Goal: Task Accomplishment & Management: Manage account settings

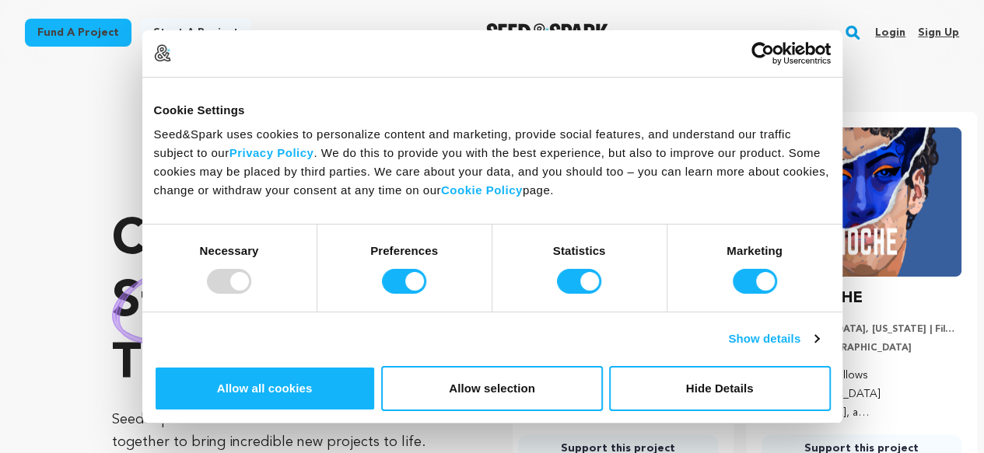
scroll to position [0, 256]
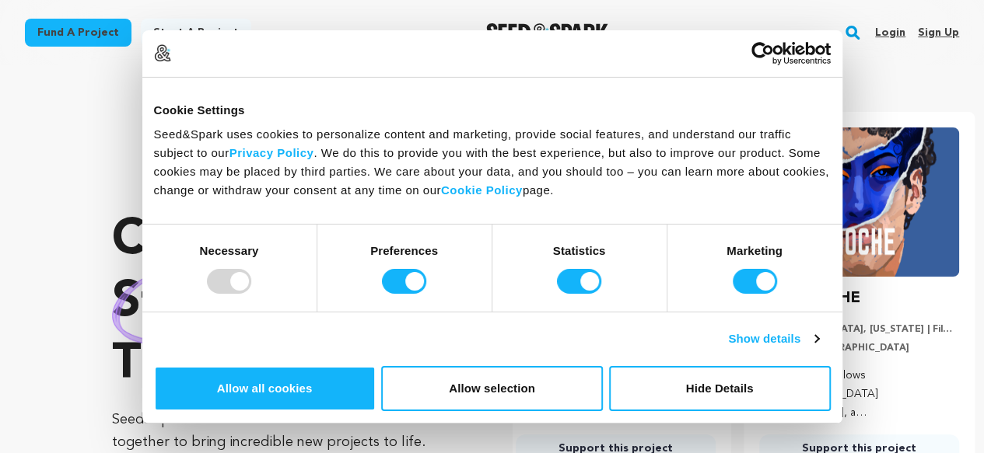
click at [928, 32] on link "Sign up" at bounding box center [938, 32] width 41 height 25
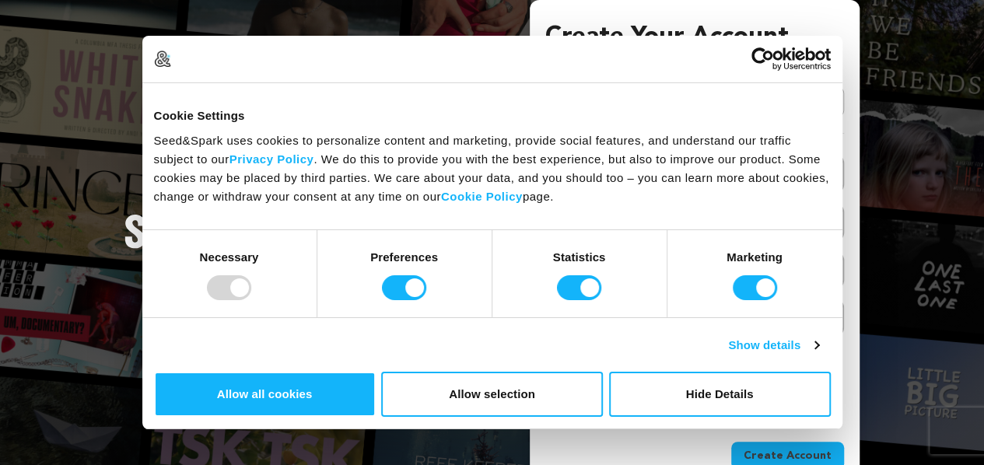
click at [708, 105] on link "Continue with Google" at bounding box center [694, 102] width 299 height 30
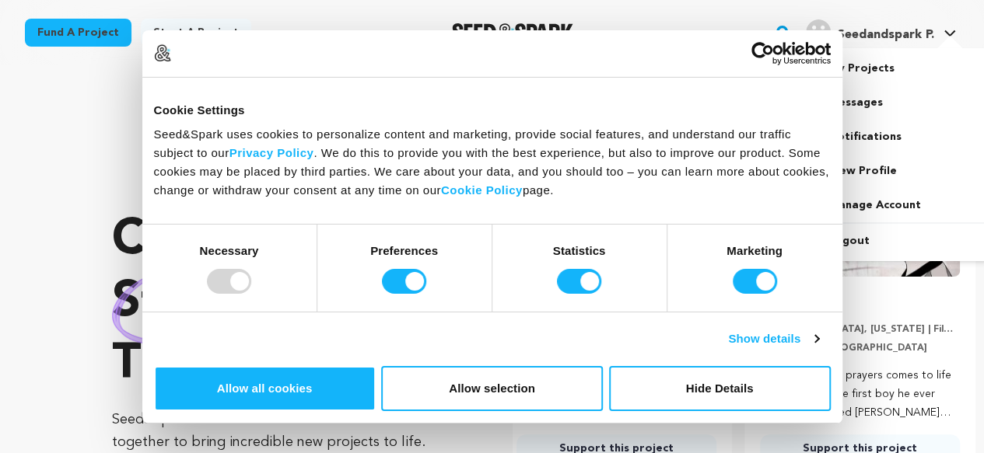
scroll to position [0, 256]
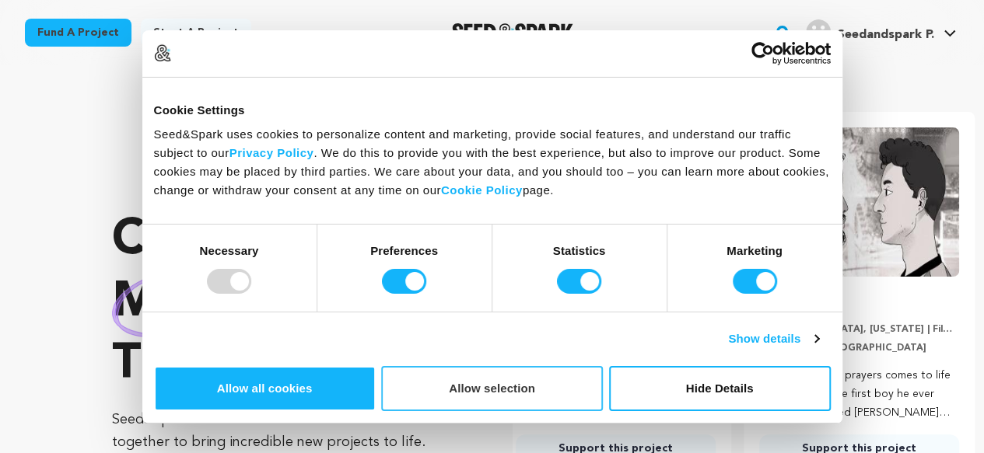
click at [603, 366] on button "Allow selection" at bounding box center [492, 388] width 222 height 45
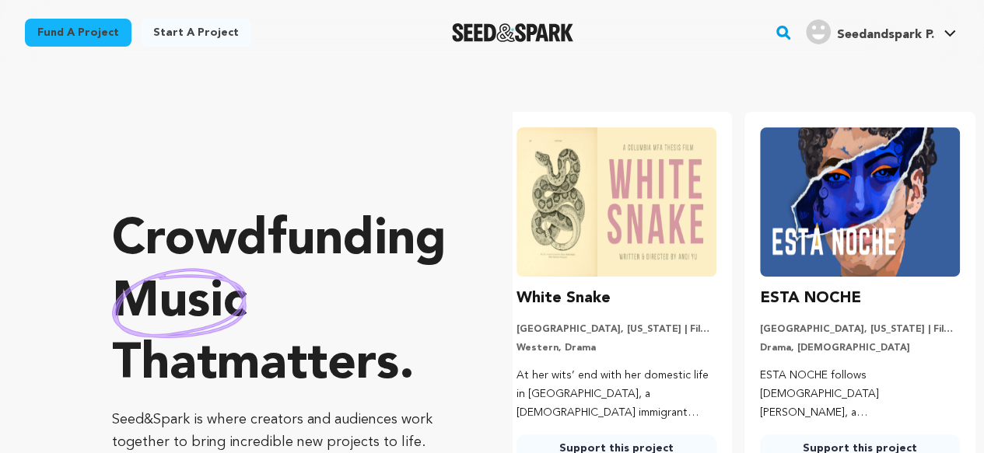
scroll to position [0, 0]
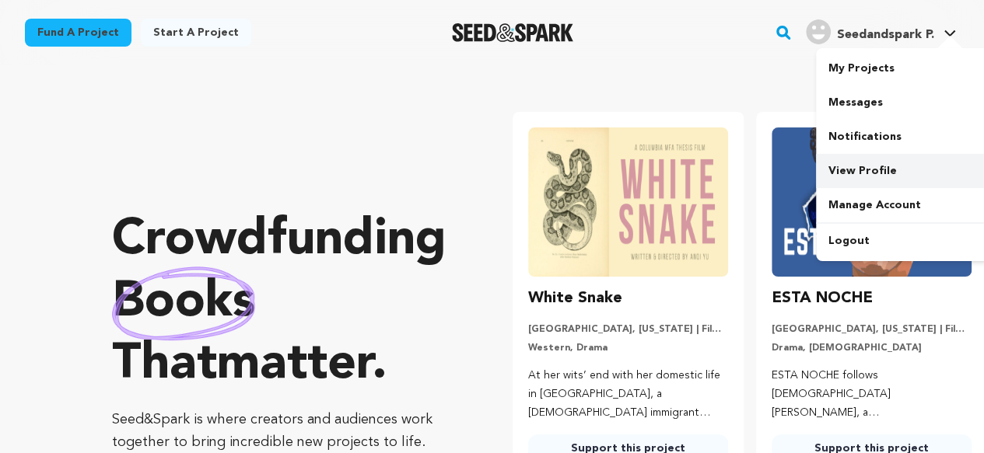
click at [850, 178] on link "View Profile" at bounding box center [903, 171] width 174 height 34
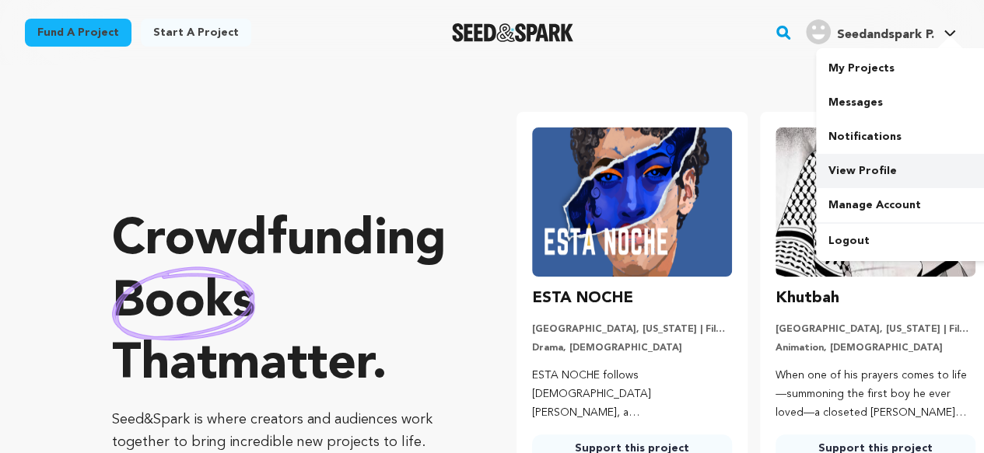
scroll to position [0, 256]
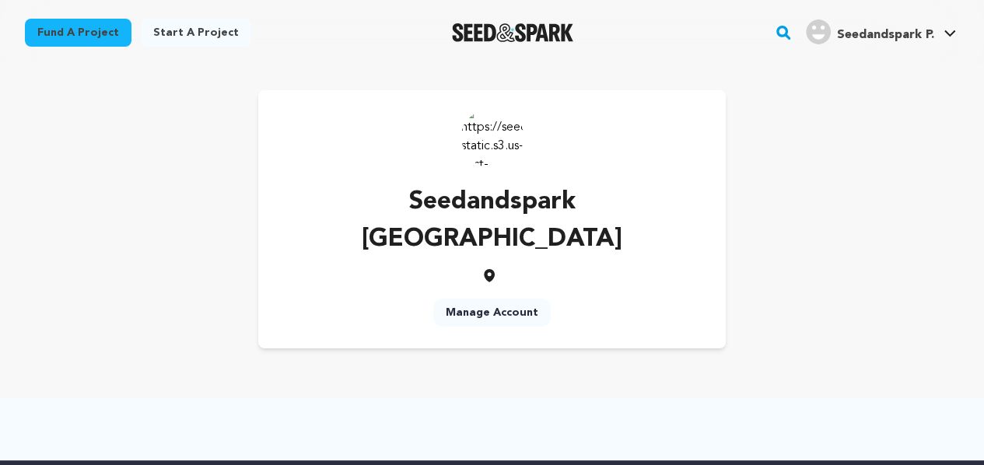
click at [499, 299] on link "Manage Account" at bounding box center [491, 313] width 117 height 28
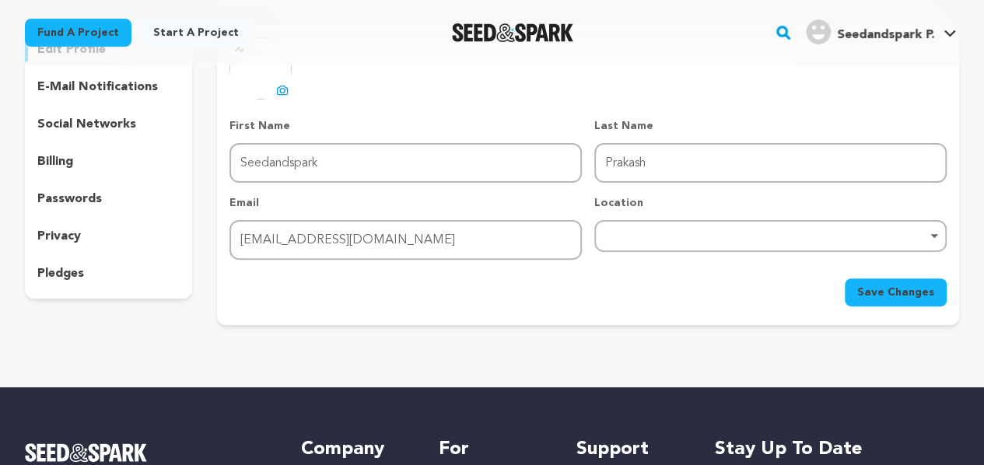
scroll to position [156, 0]
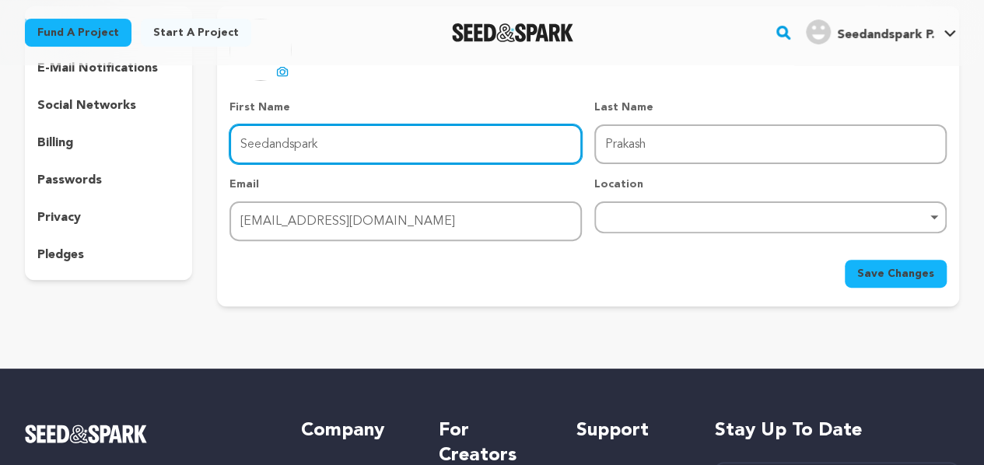
drag, startPoint x: 367, startPoint y: 141, endPoint x: 187, endPoint y: 156, distance: 181.1
click at [187, 156] on div "edit profile e-mail notifications social networks billing passwords privacy ple…" at bounding box center [492, 156] width 934 height 300
type input "Earthy"
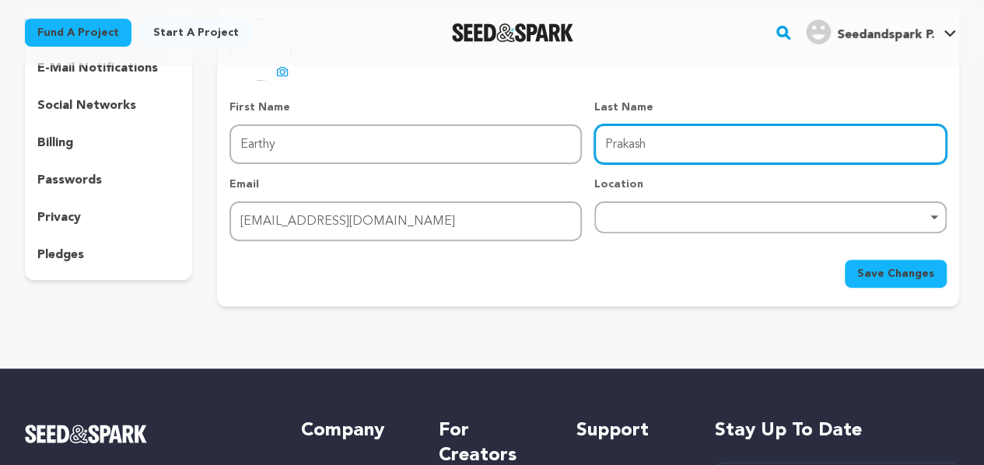
drag, startPoint x: 698, startPoint y: 149, endPoint x: 499, endPoint y: 144, distance: 199.1
click at [499, 144] on div "First Name First Name Earthy Last Name Last Name Prakash Email Email prakashear…" at bounding box center [587, 171] width 717 height 142
click at [633, 202] on div "Remove item" at bounding box center [770, 217] width 352 height 32
type input "Origins"
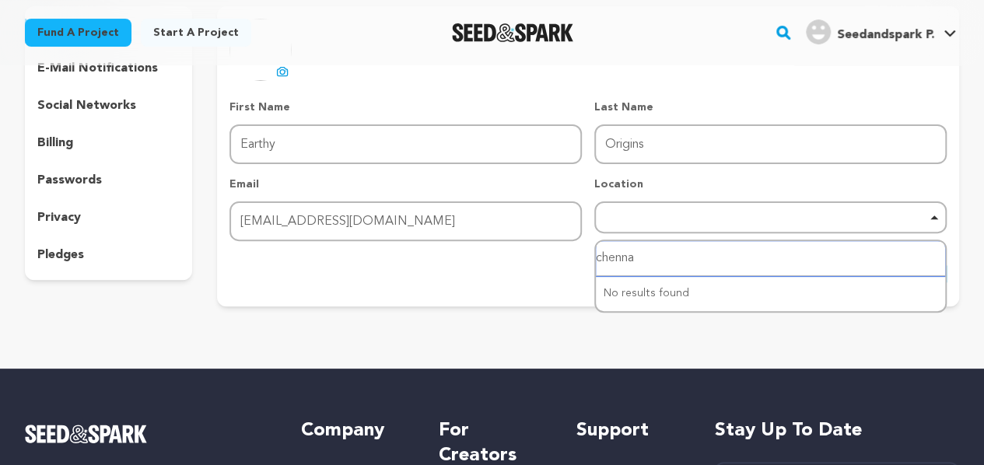
type input "chennai"
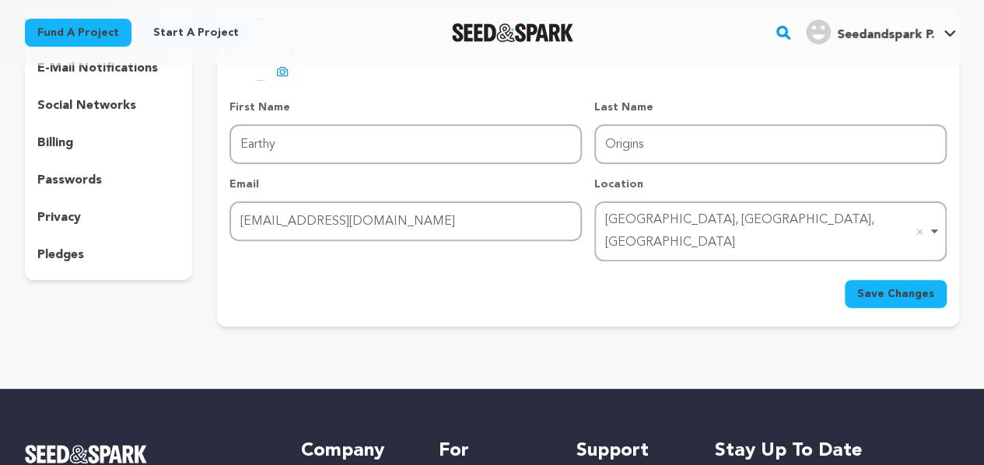
click at [883, 280] on button "Save Changes" at bounding box center [896, 294] width 102 height 28
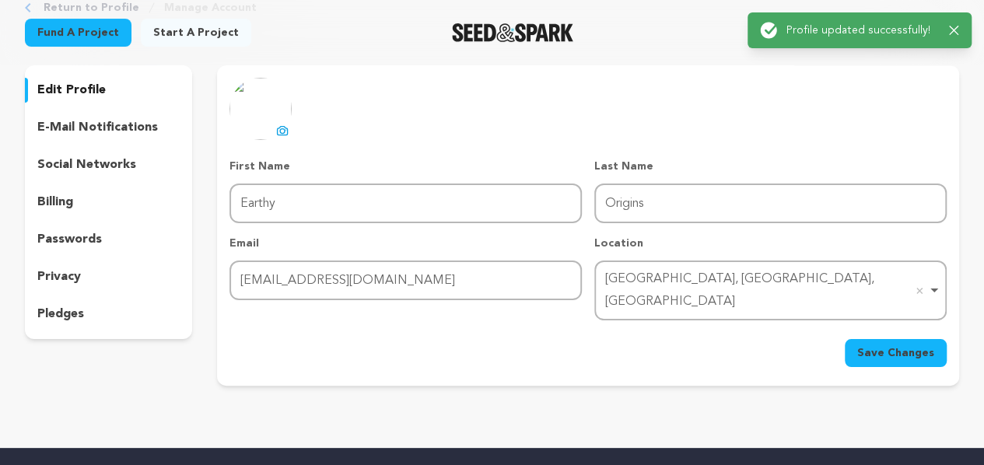
scroll to position [0, 0]
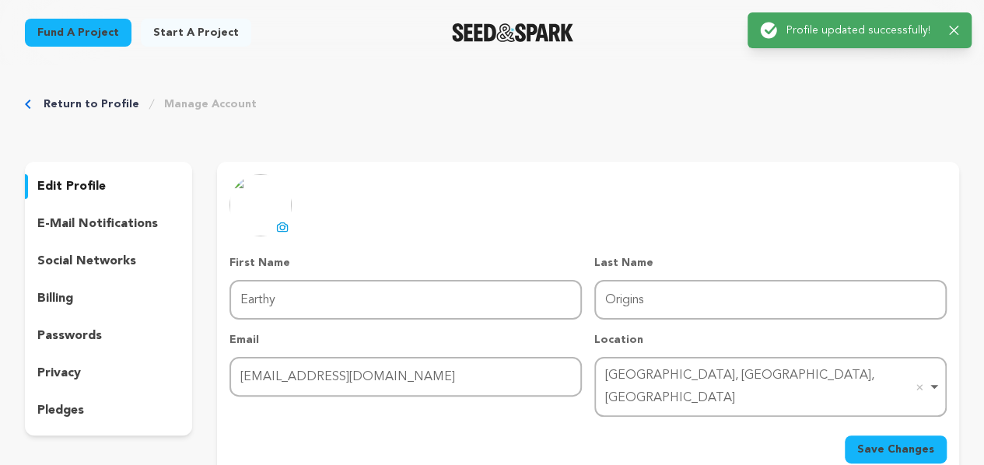
click at [98, 217] on p "e-mail notifications" at bounding box center [97, 224] width 121 height 19
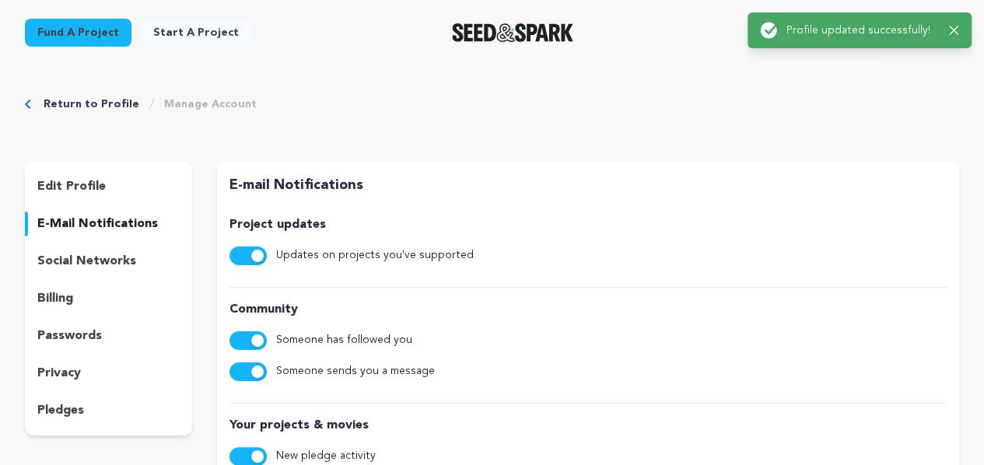
click at [91, 244] on div "edit profile e-mail notifications social networks billing passwords privacy ple…" at bounding box center [108, 299] width 167 height 274
click at [89, 258] on p "social networks" at bounding box center [86, 261] width 99 height 19
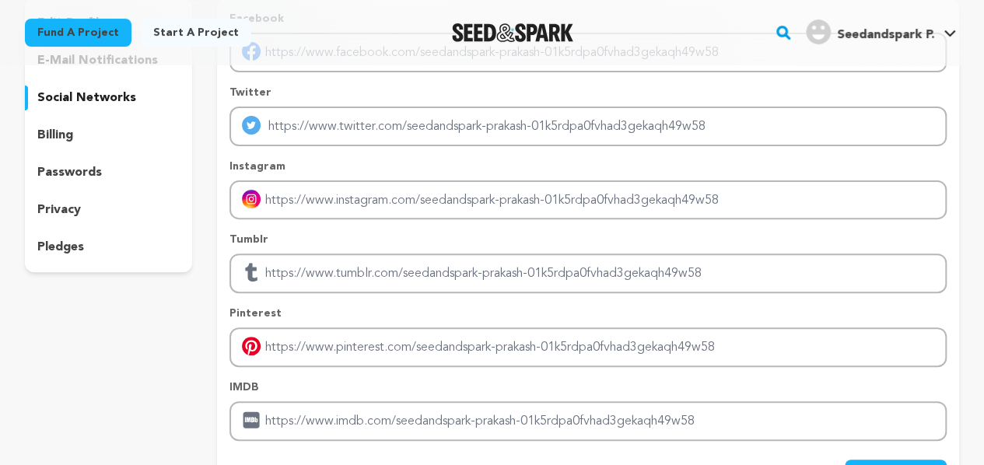
scroll to position [78, 0]
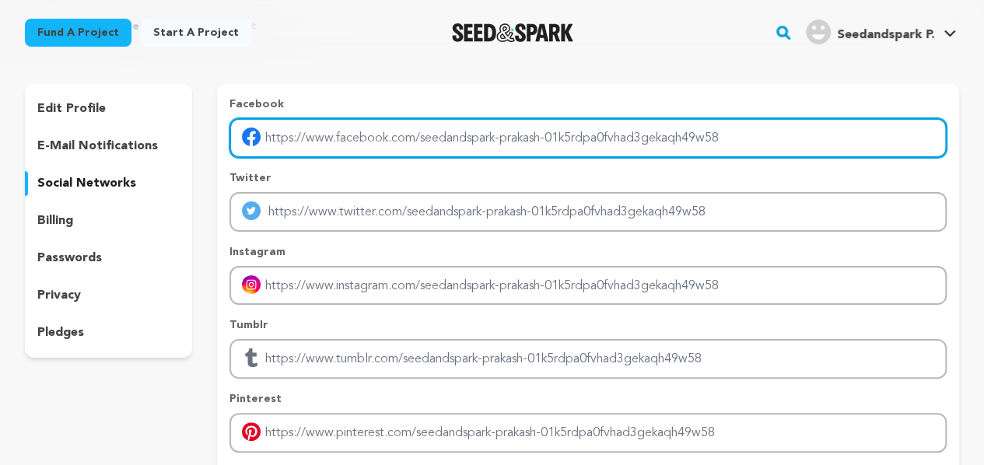
click at [414, 143] on input "Enter facebook profile link" at bounding box center [587, 138] width 717 height 40
click at [764, 139] on input "Enter facebook profile link" at bounding box center [587, 138] width 717 height 40
type input "https://www.facebook.com/EarthyOriginsFarm/"
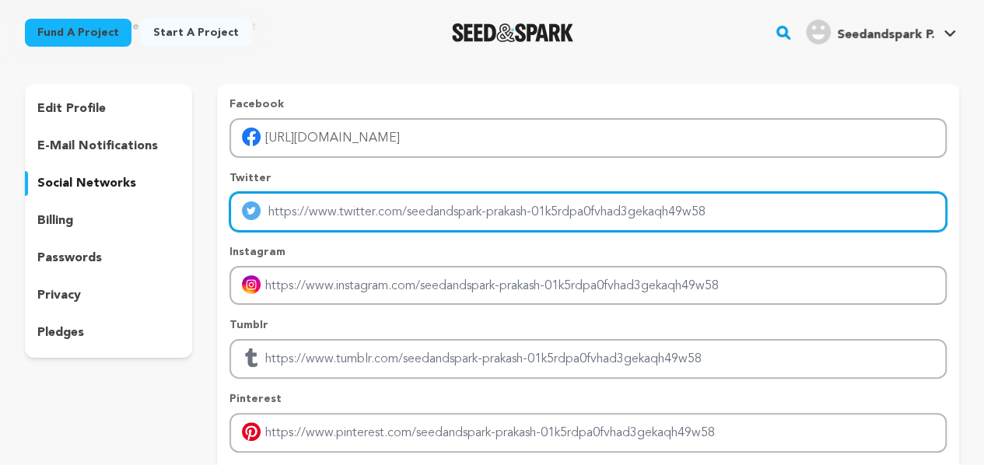
click at [402, 219] on input "Enter twitter profile link" at bounding box center [587, 212] width 717 height 40
type input "https://twitter.com/EarthyOrigins"
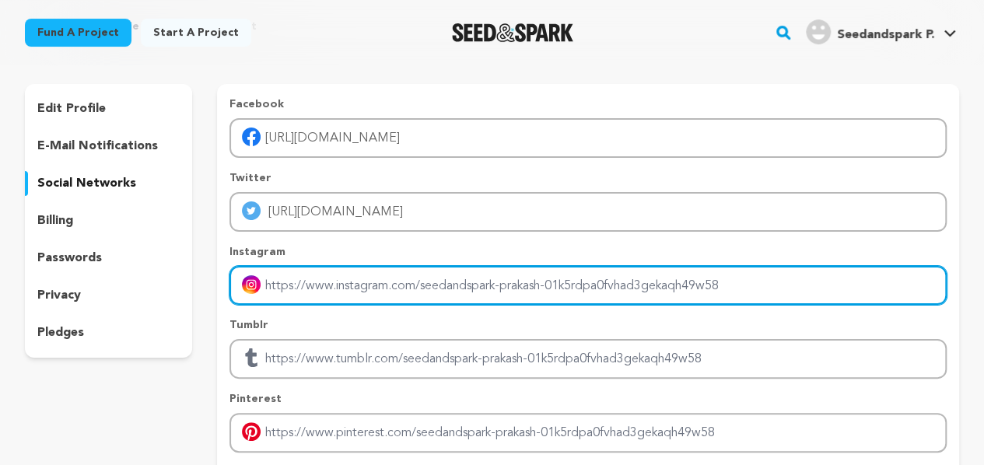
click at [369, 285] on input "Enter instagram handle link" at bounding box center [587, 286] width 717 height 40
type input "https://www.instagram.com/earthyorigins/"
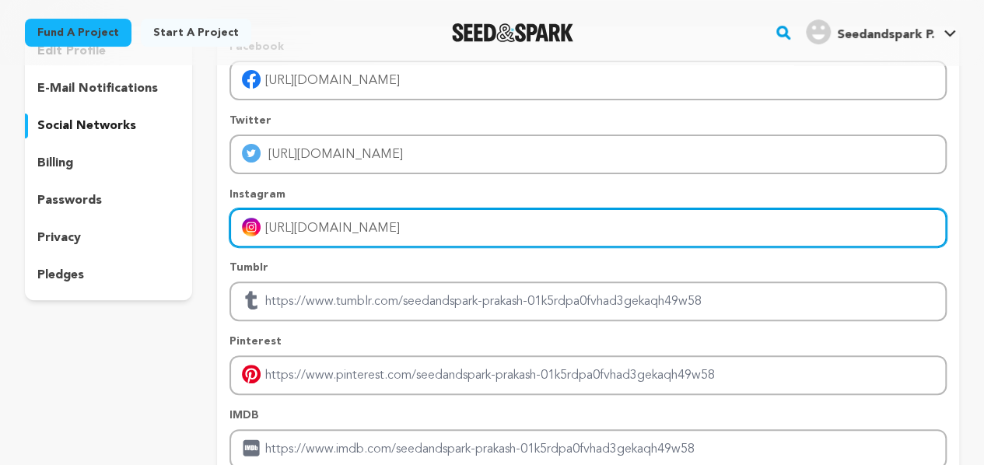
scroll to position [233, 0]
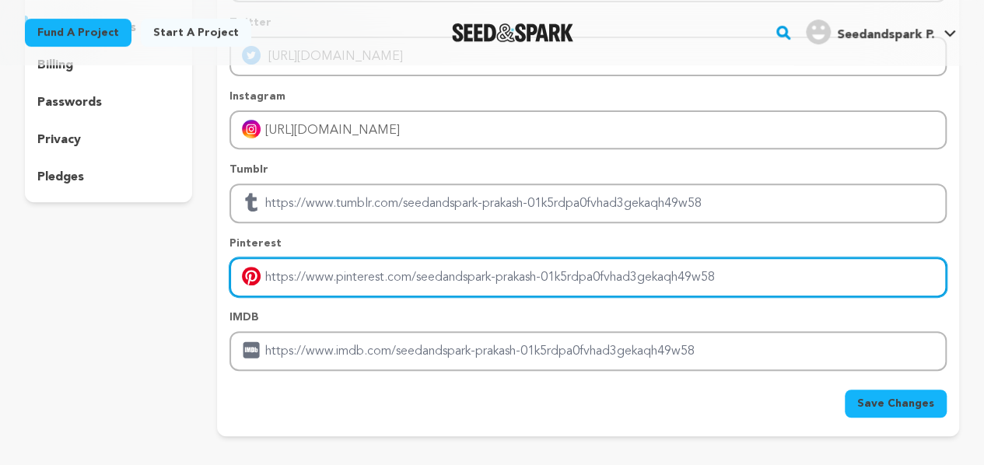
click at [364, 287] on input "Enter pinterest profile link" at bounding box center [587, 277] width 717 height 40
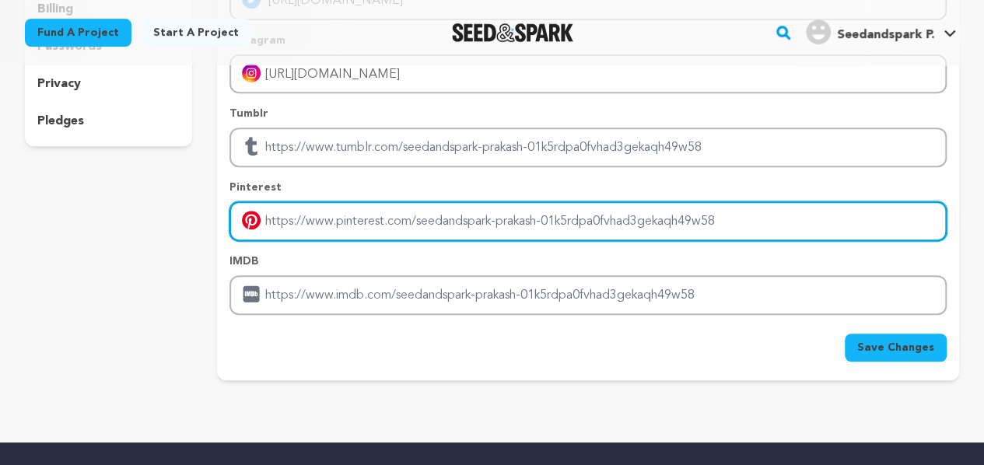
scroll to position [311, 0]
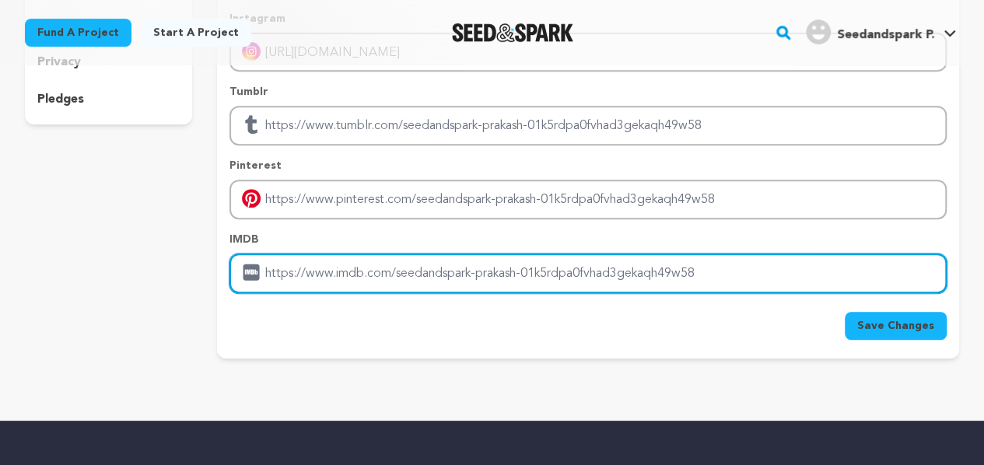
click at [359, 285] on input "Enter IMDB profile link" at bounding box center [587, 274] width 717 height 40
paste input "https://earthyorigins.in/"
type input "https://earthyorigins.in/"
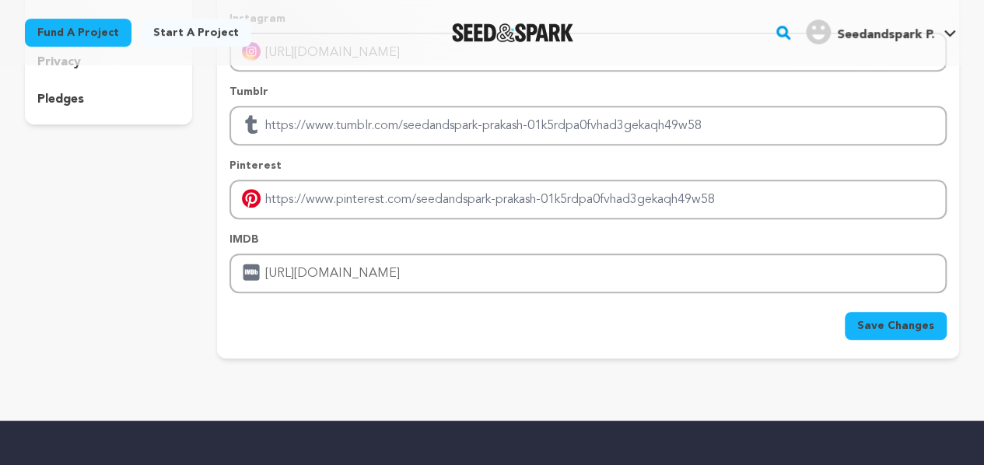
click at [885, 332] on span "Save Changes" at bounding box center [895, 326] width 77 height 16
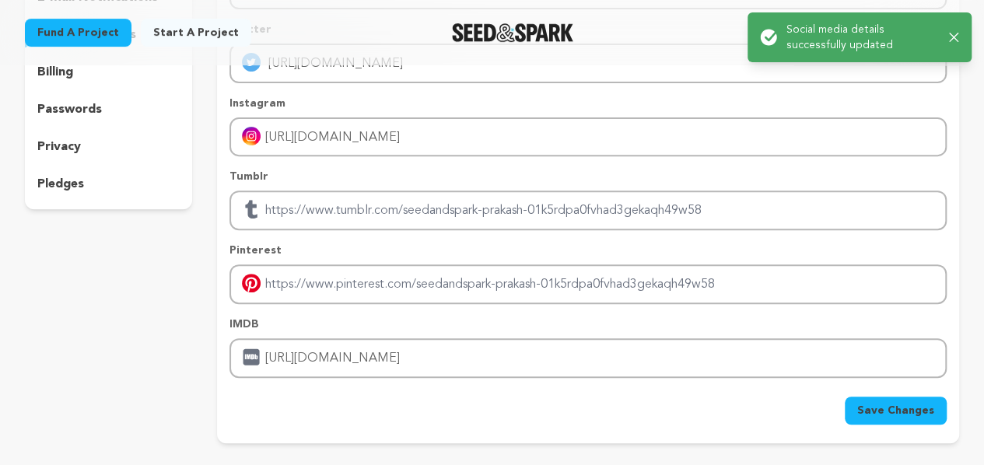
scroll to position [233, 0]
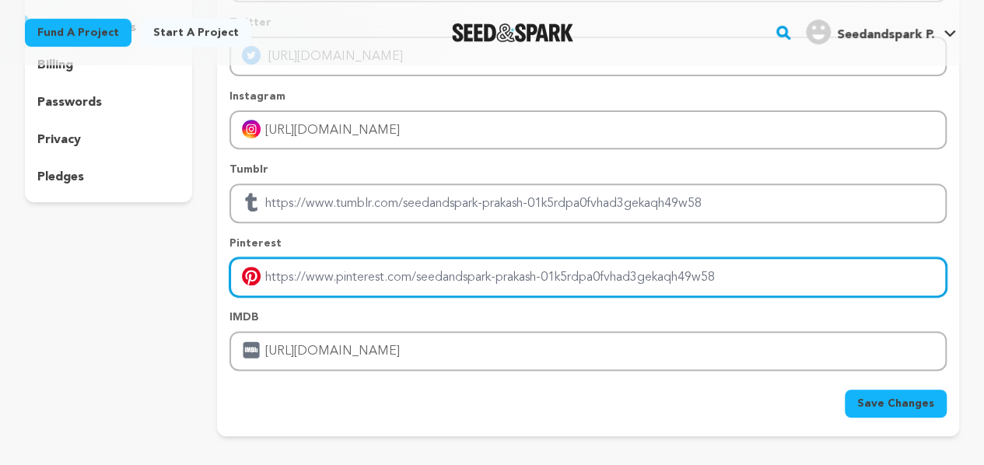
click at [342, 275] on input "Enter pinterest profile link" at bounding box center [587, 277] width 717 height 40
paste input "https://earthyorigins.in/"
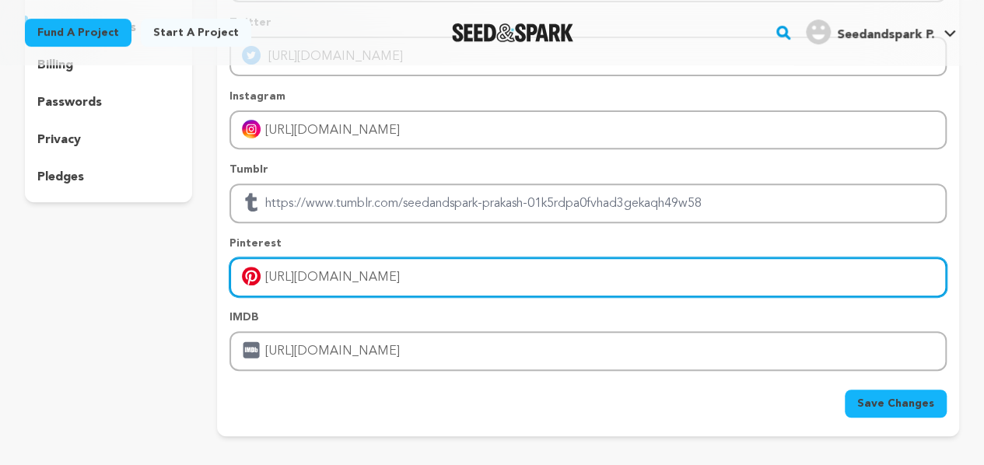
type input "https://earthyorigins.in/"
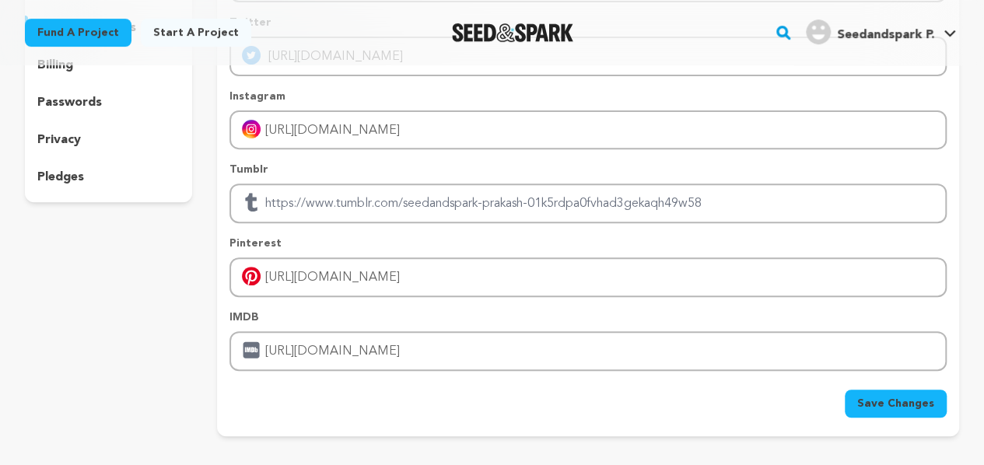
click at [894, 405] on span "Save Changes" at bounding box center [895, 404] width 77 height 16
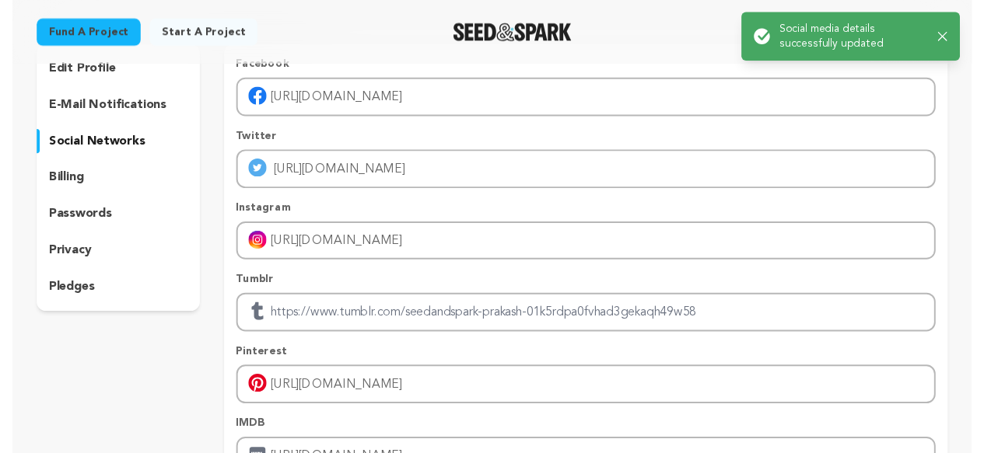
scroll to position [0, 0]
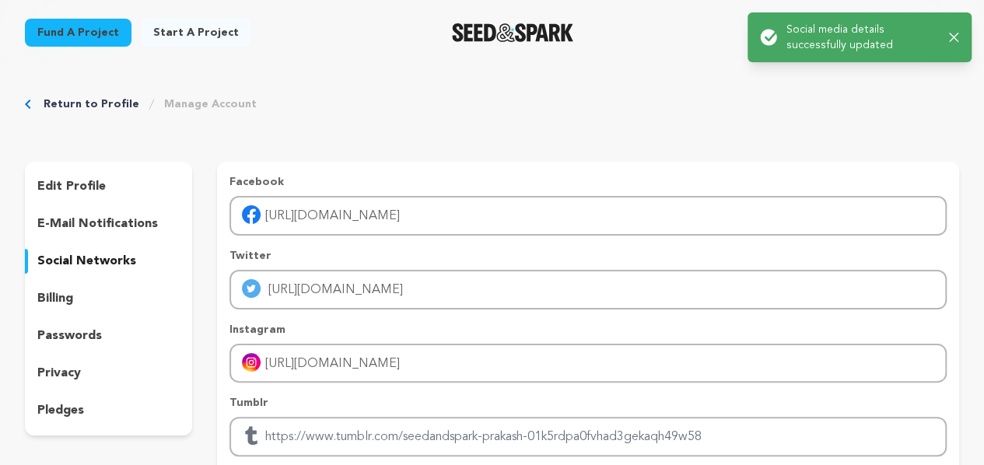
click at [947, 37] on div "Success: Info: Warning: Error: Social media details successfully updated Close …" at bounding box center [859, 37] width 199 height 31
click at [951, 33] on icon "button" at bounding box center [954, 38] width 10 height 10
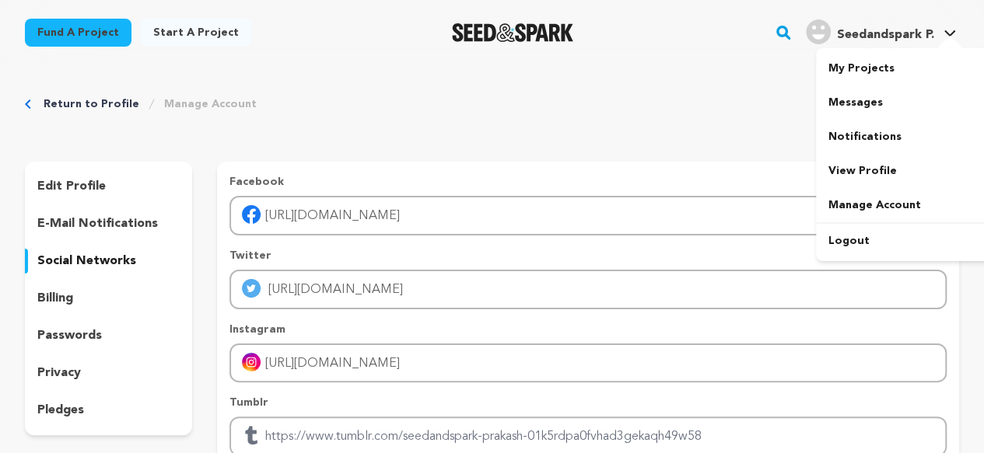
click at [860, 44] on span "Seedandspark P. Seedandspark P." at bounding box center [881, 32] width 156 height 33
click at [842, 180] on link "View Profile" at bounding box center [903, 171] width 174 height 34
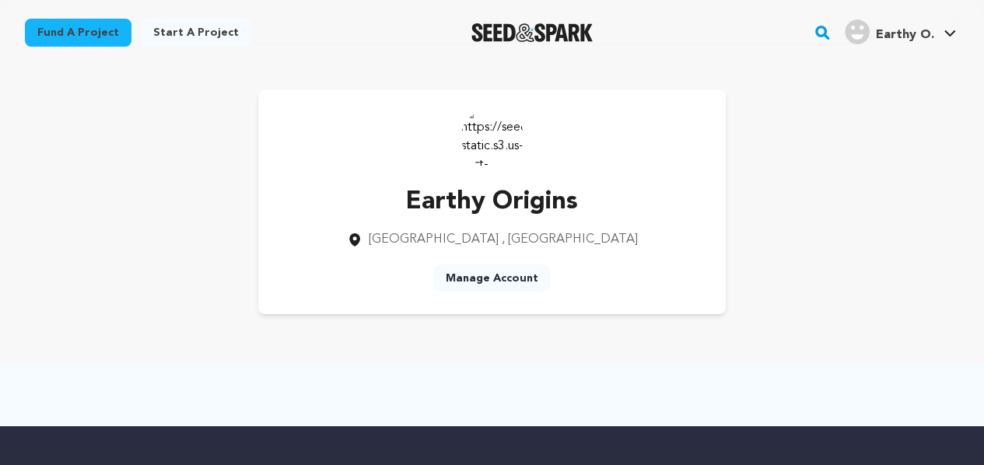
click at [205, 37] on link "Start a project" at bounding box center [196, 33] width 110 height 28
